Goal: Entertainment & Leisure: Consume media (video, audio)

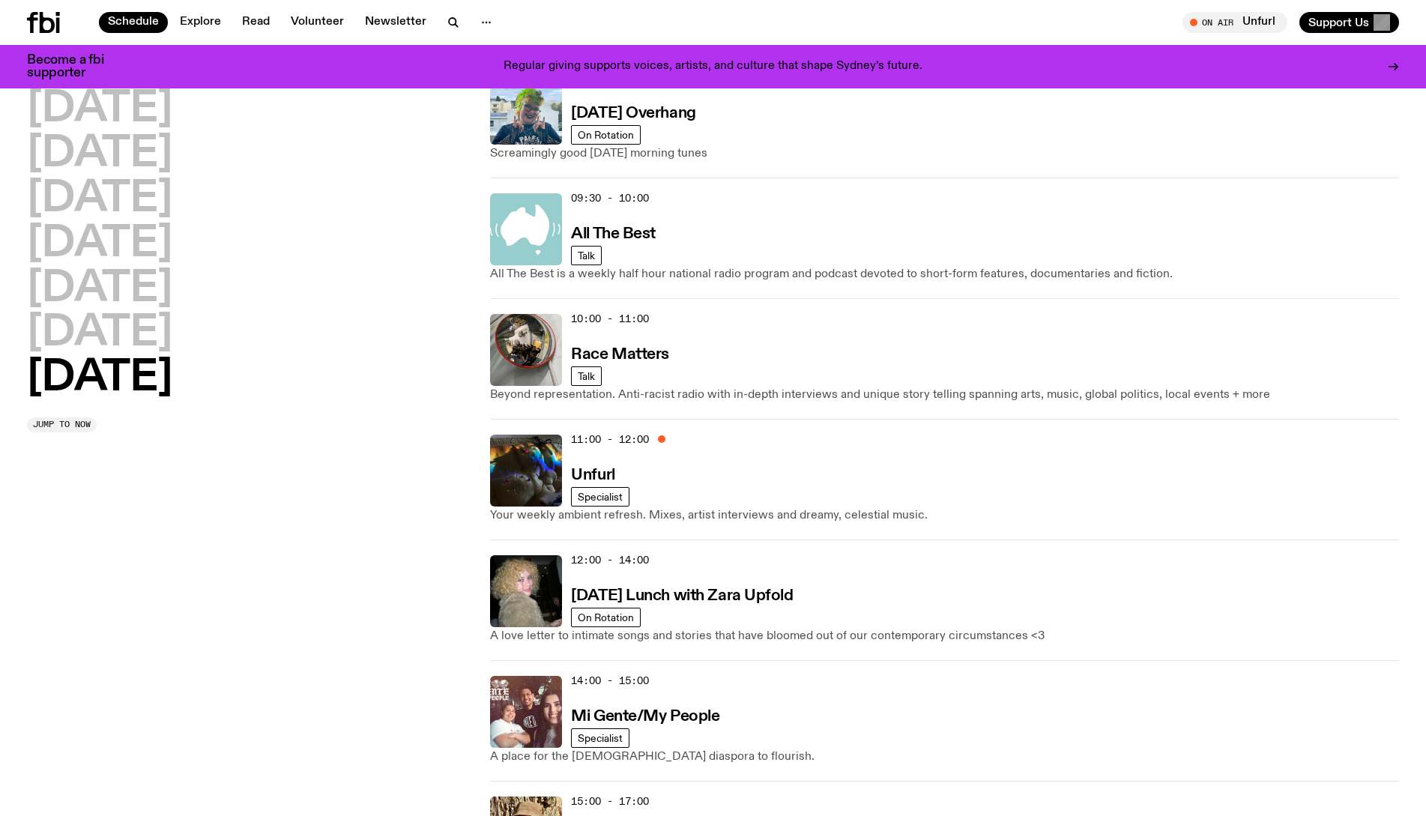
scroll to position [371, 0]
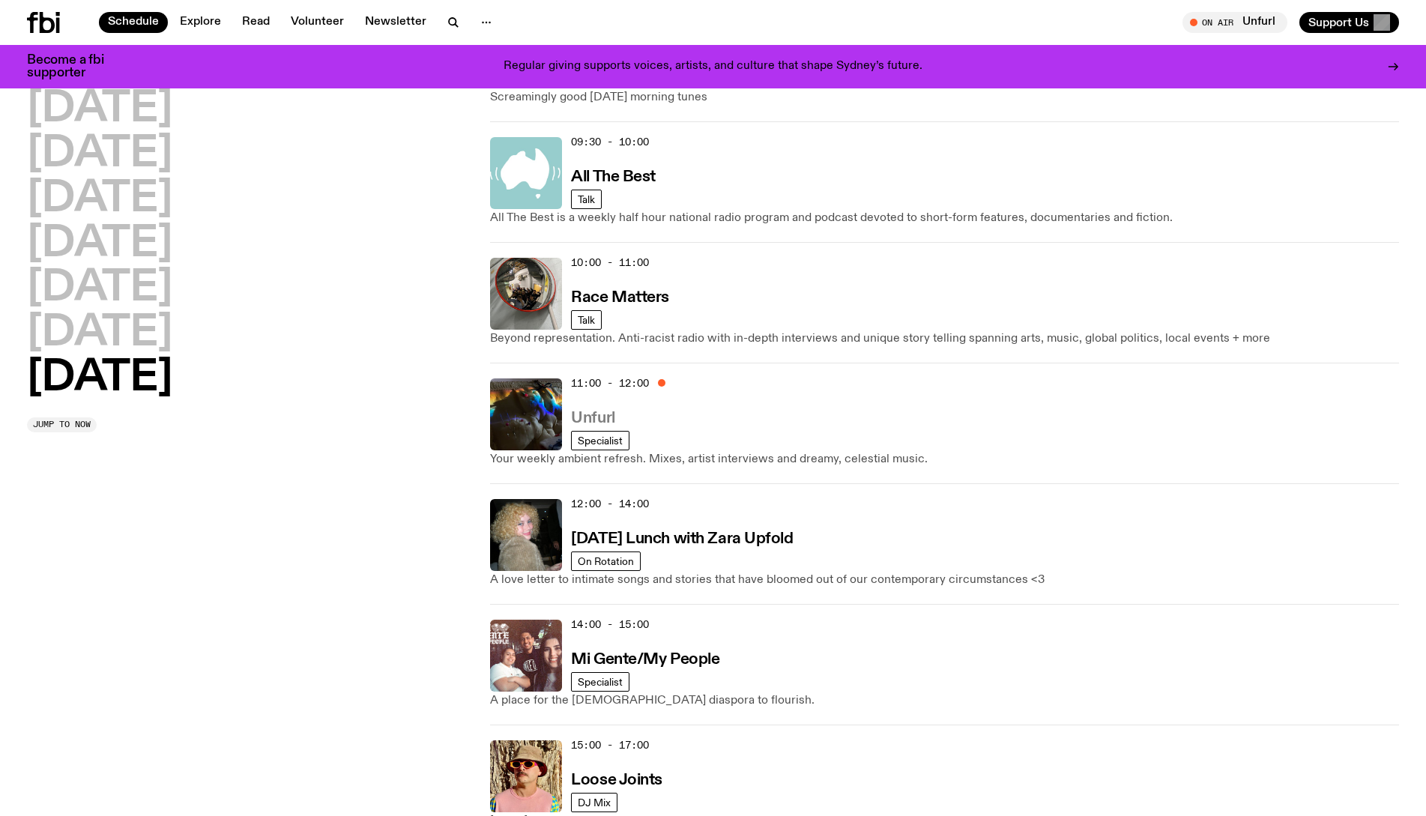
click at [588, 418] on h3 "Unfurl" at bounding box center [592, 419] width 43 height 16
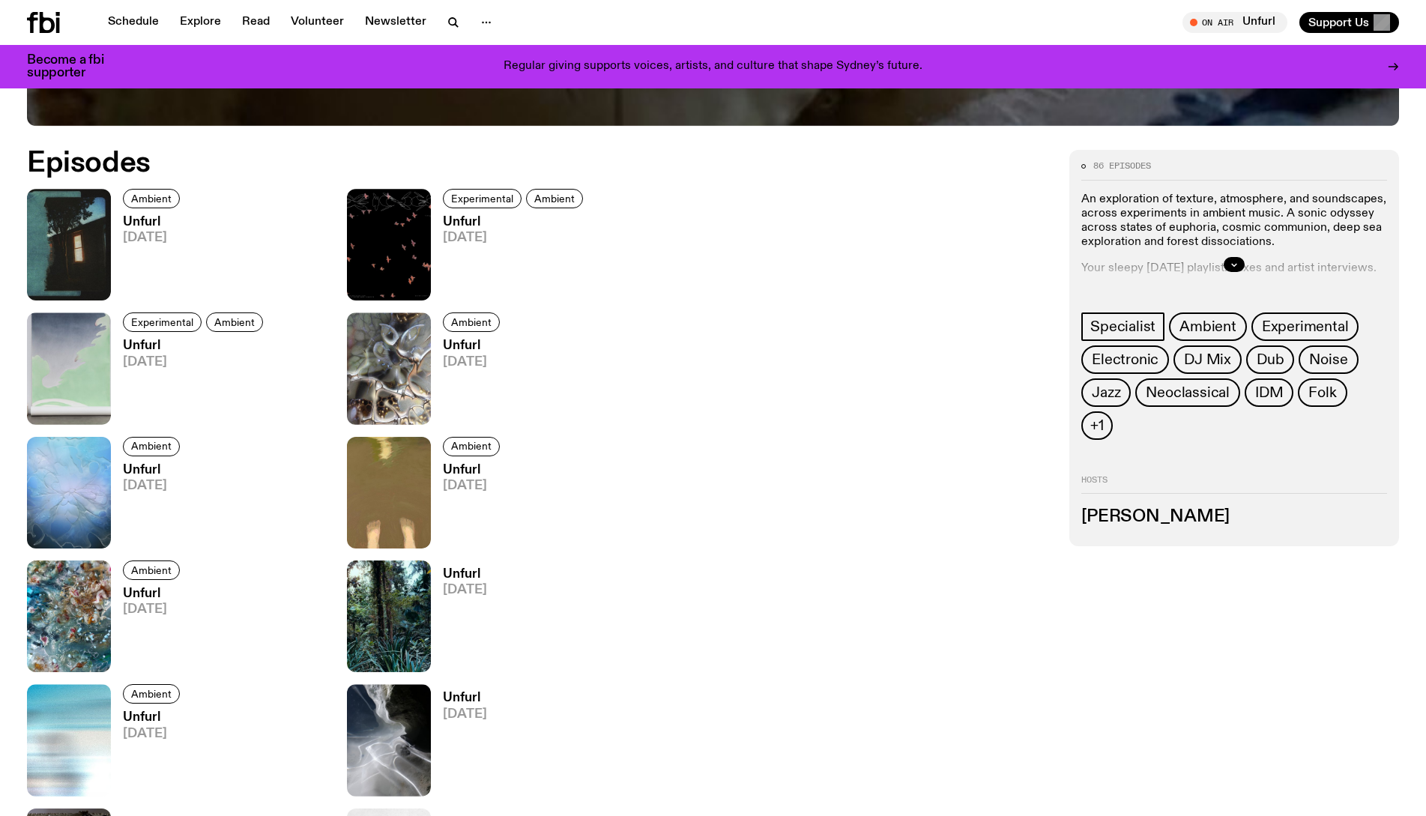
scroll to position [519, 0]
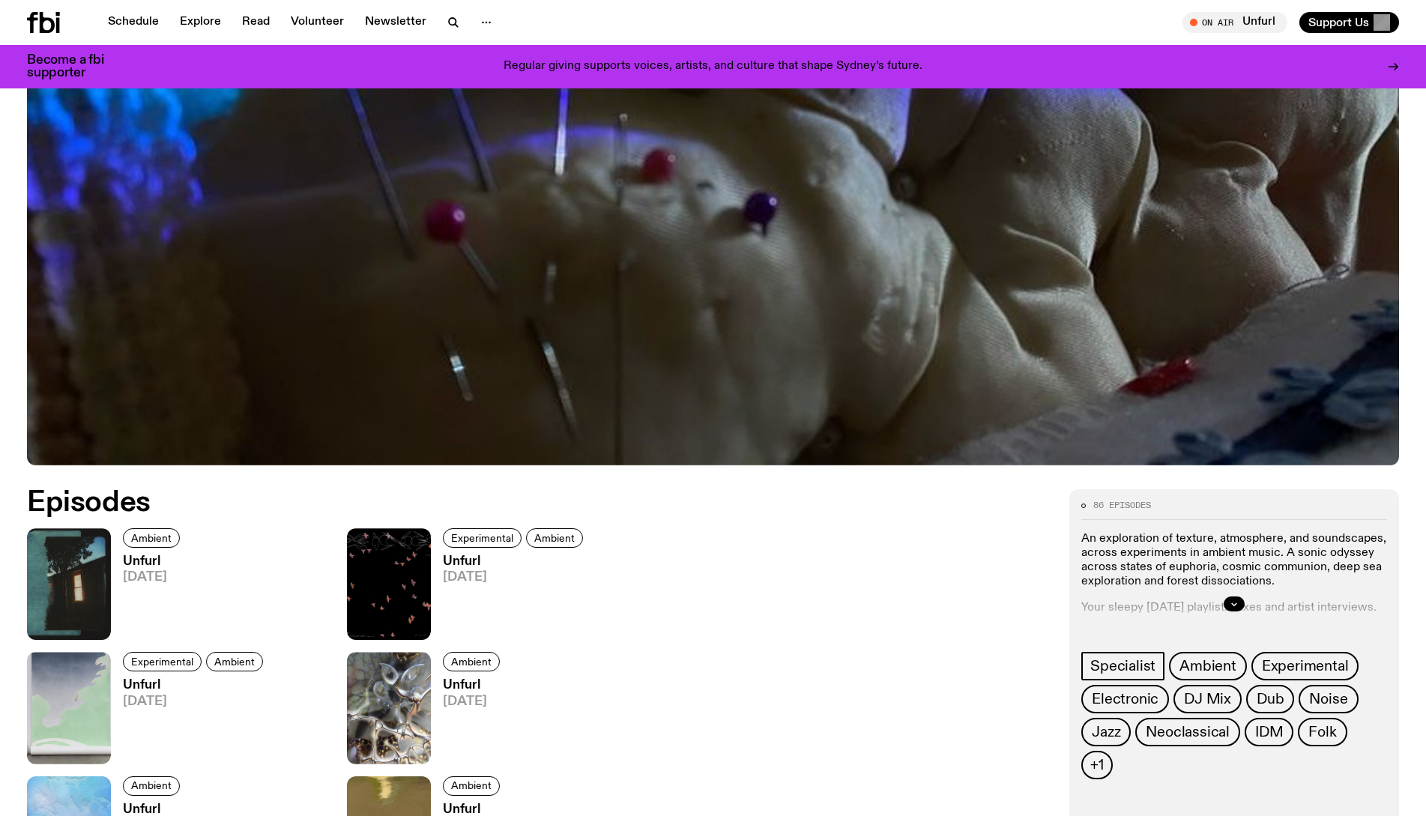
click at [97, 588] on img at bounding box center [69, 584] width 84 height 112
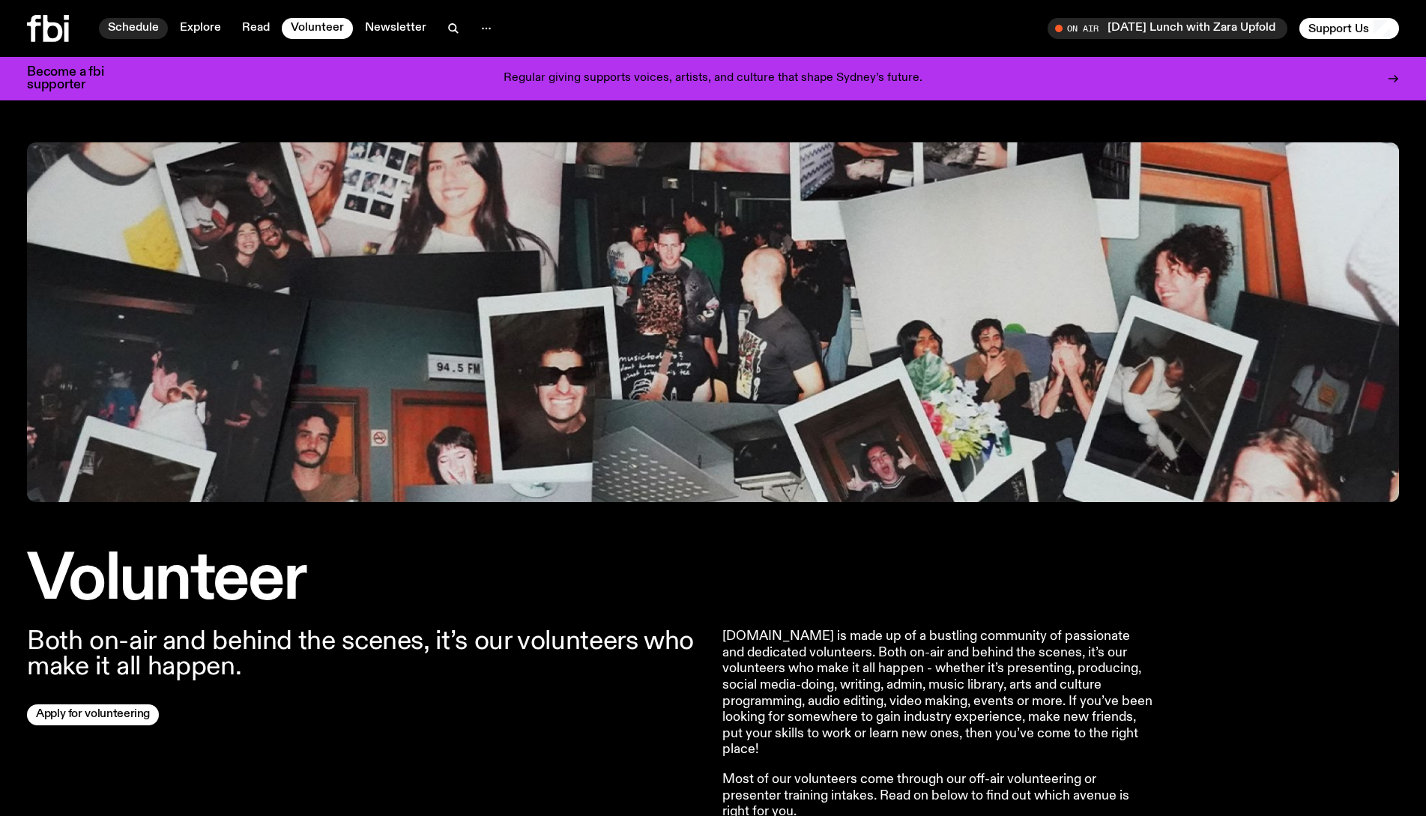
click at [131, 29] on link "Schedule" at bounding box center [133, 28] width 69 height 21
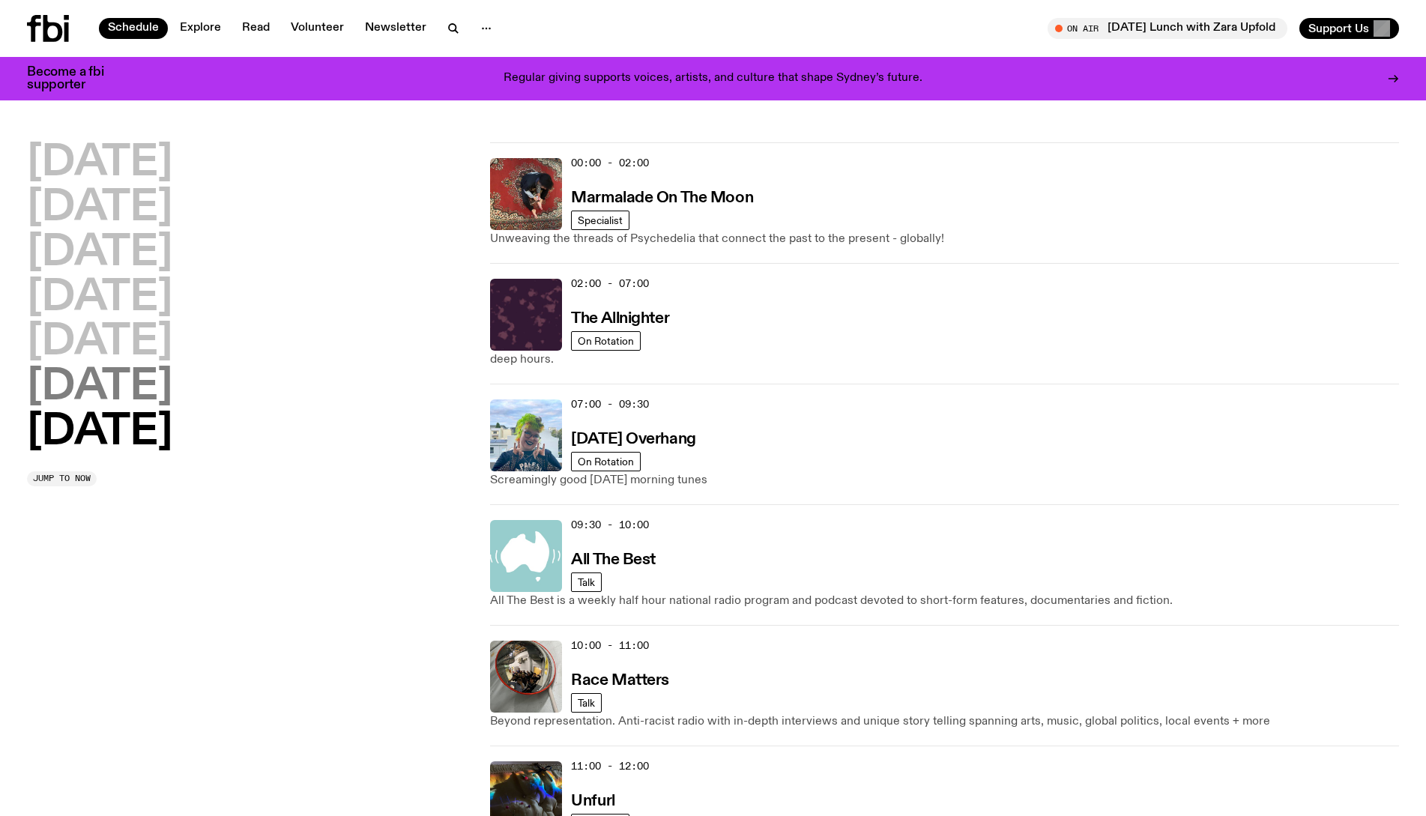
click at [126, 392] on h2 "[DATE]" at bounding box center [99, 387] width 145 height 42
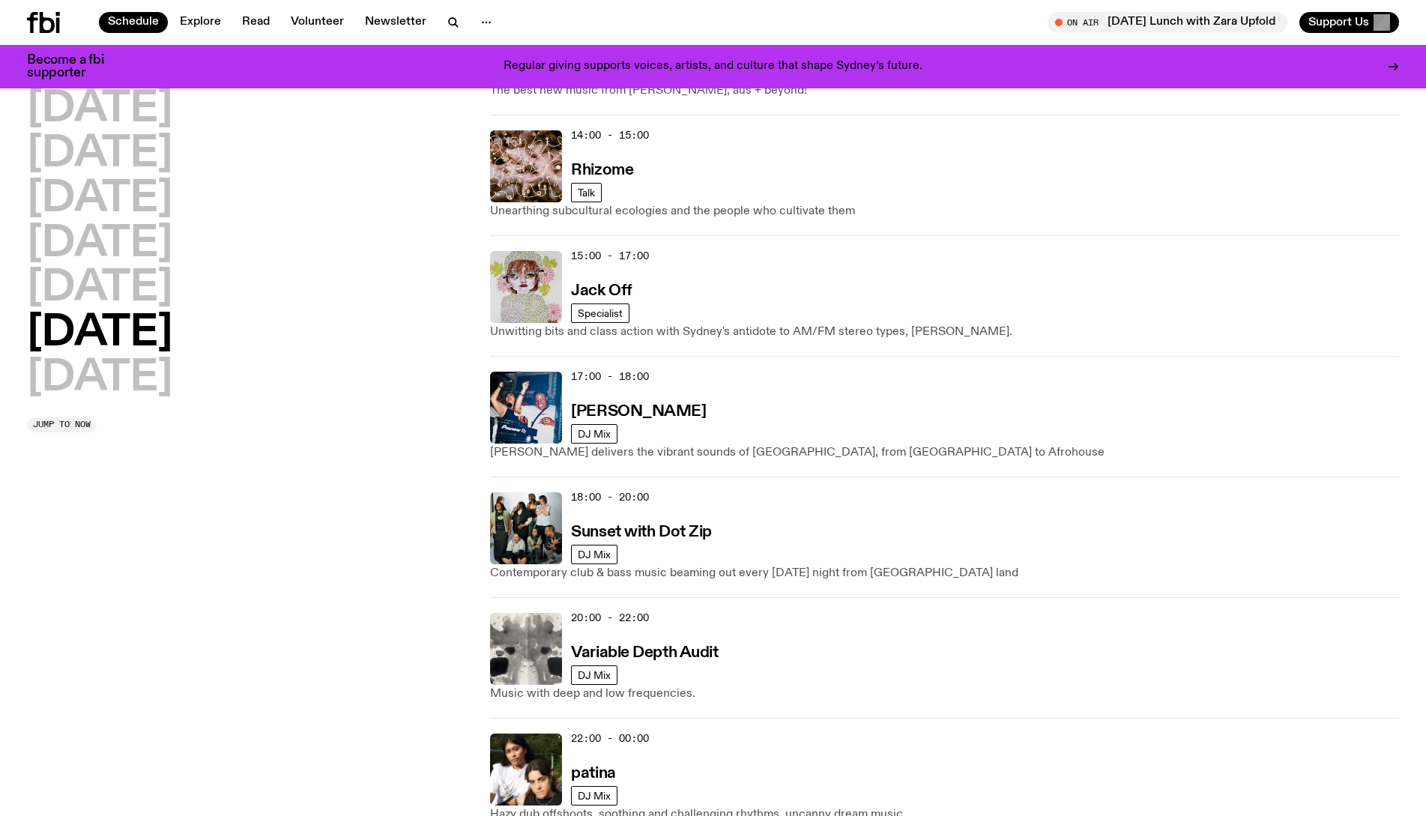
scroll to position [941, 0]
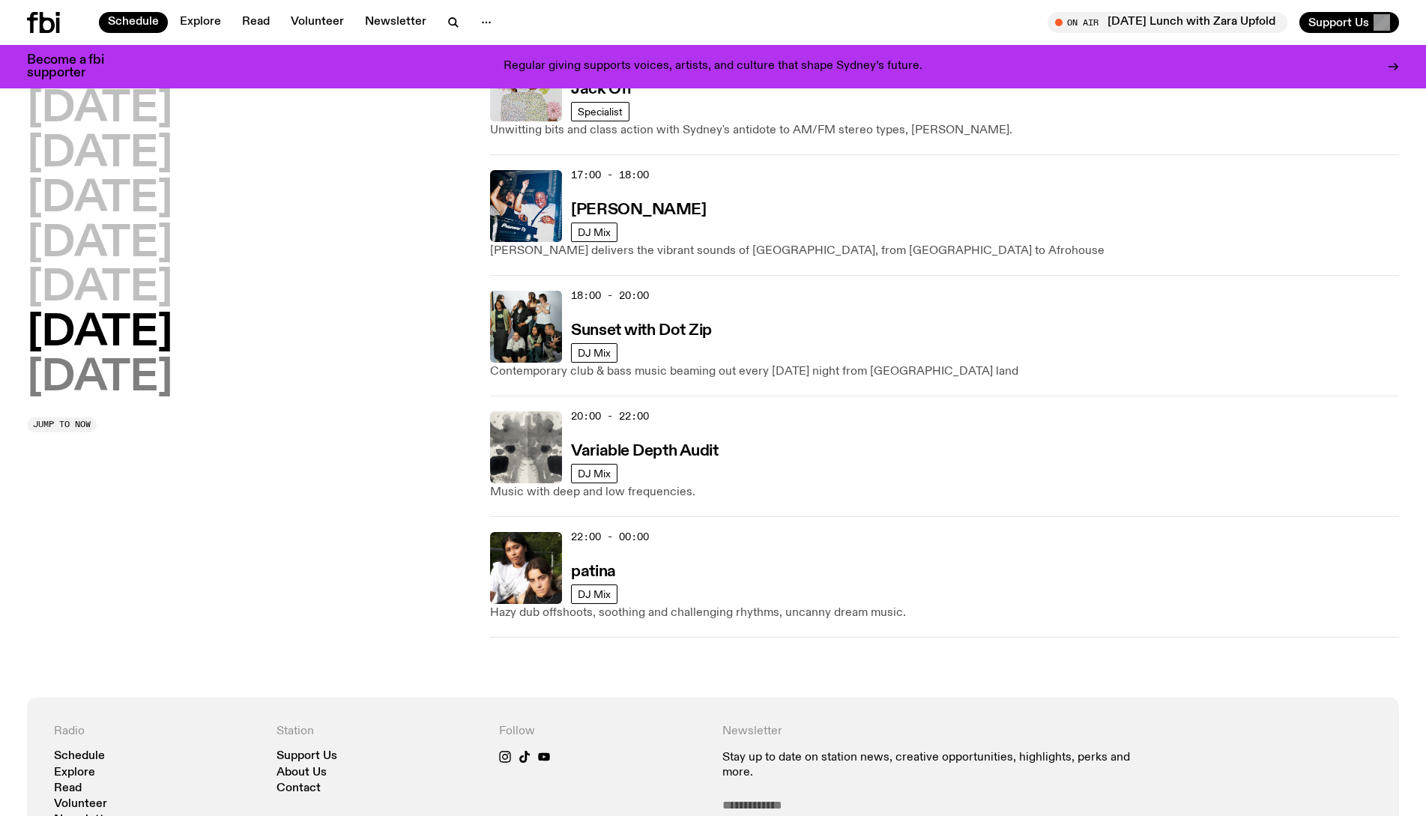
click at [127, 383] on h2 "[DATE]" at bounding box center [99, 378] width 145 height 42
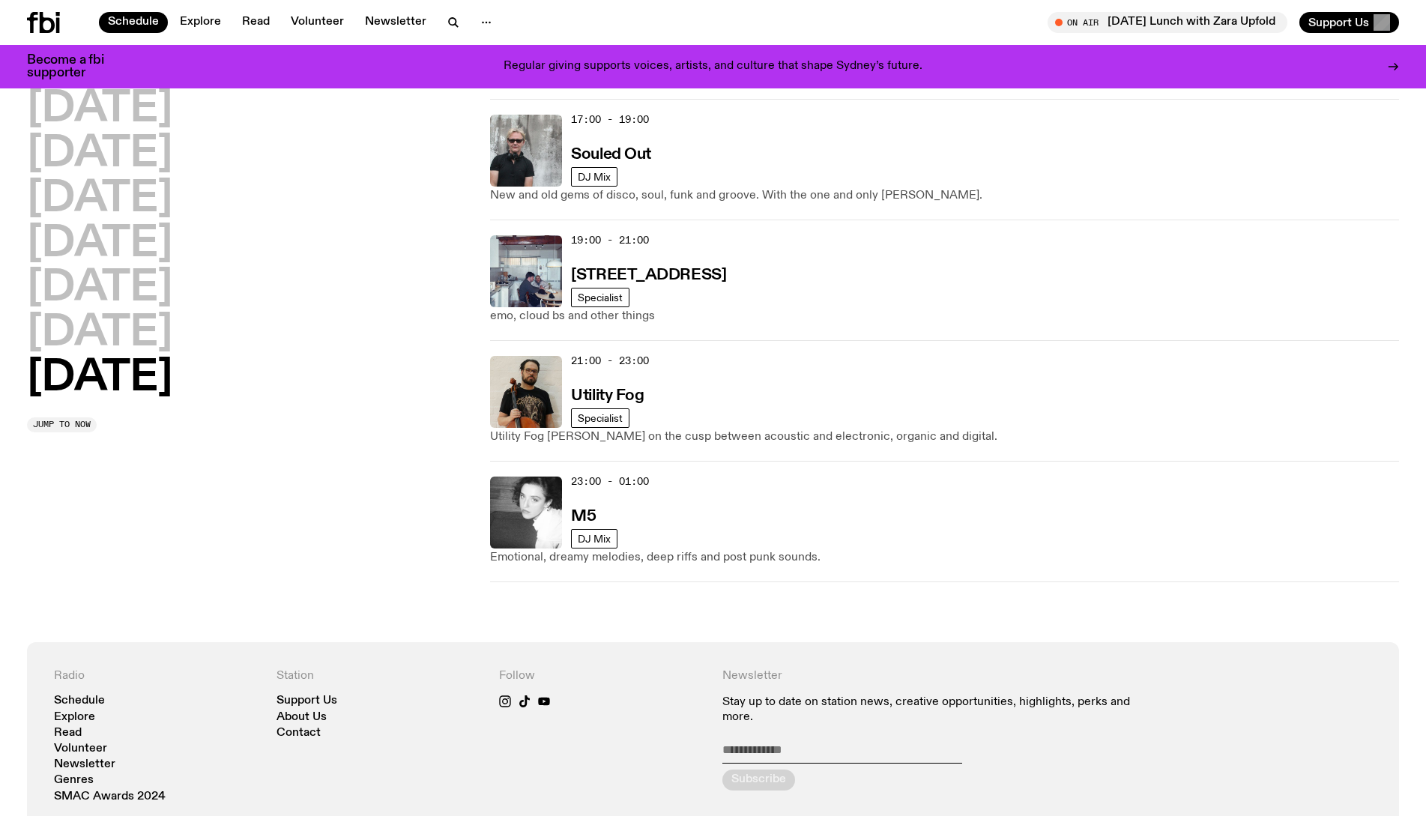
scroll to position [1091, 0]
